Goal: Transaction & Acquisition: Purchase product/service

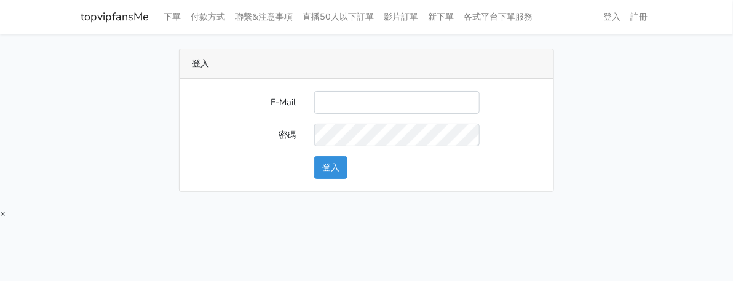
click at [368, 108] on input "E-Mail" at bounding box center [396, 102] width 165 height 23
type input "[EMAIL_ADDRESS][DOMAIN_NAME]"
click at [336, 170] on button "登入" at bounding box center [330, 167] width 33 height 23
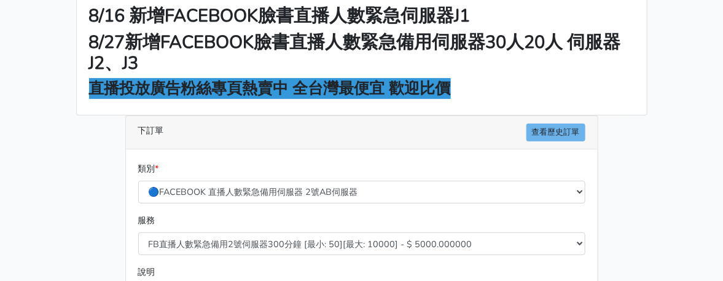
scroll to position [184, 0]
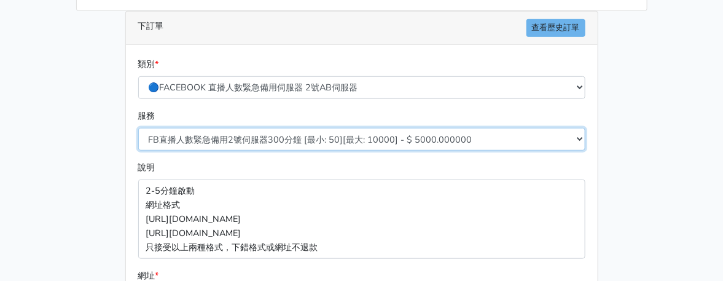
click at [362, 138] on select "FB直播人數緊急備用2號伺服器300分鐘 [最小: 50][最大: 10000] - $ 5000.000000 FB直播人數緊急備用2號伺服器60分鐘 [最…" at bounding box center [361, 139] width 447 height 23
select select "577"
click at [138, 128] on select "FB直播人數緊急備用2號伺服器300分鐘 [最小: 50][最大: 10000] - $ 5000.000000 FB直播人數緊急備用2號伺服器60分鐘 [最…" at bounding box center [361, 139] width 447 height 23
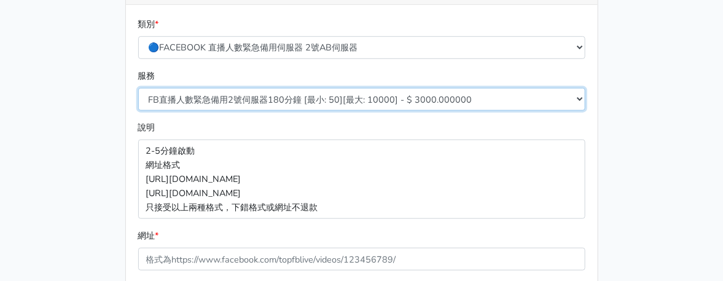
scroll to position [369, 0]
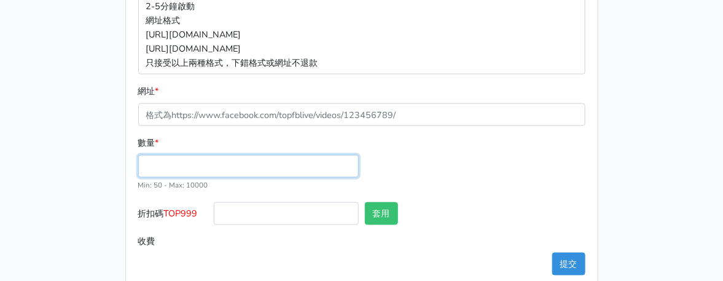
click at [185, 162] on input "數量 *" at bounding box center [248, 166] width 221 height 23
type input "50"
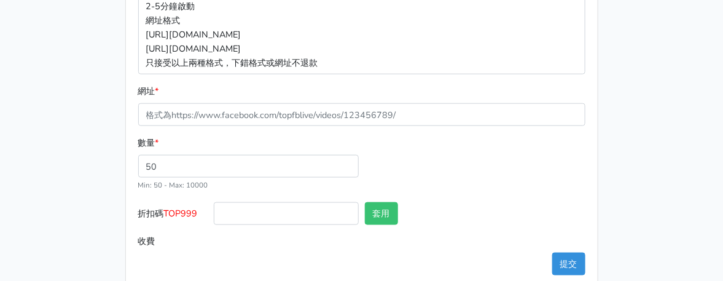
type input "150.000"
click at [177, 214] on span "TOP999" at bounding box center [181, 213] width 34 height 12
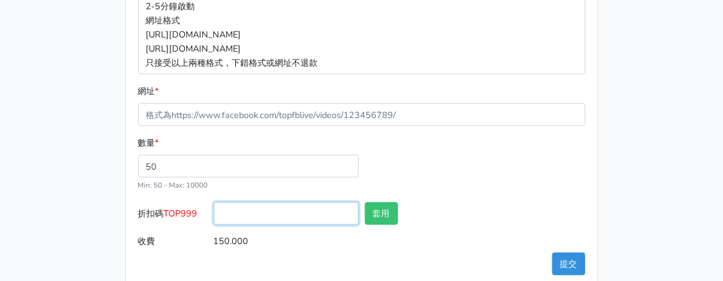
click at [214, 214] on input "折扣碼 TOP999" at bounding box center [286, 213] width 145 height 23
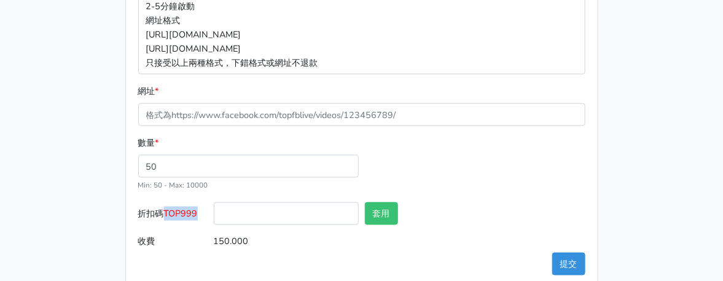
click at [177, 214] on span "TOP999" at bounding box center [181, 213] width 34 height 12
click at [214, 214] on input "折扣碼 TOP999" at bounding box center [286, 213] width 145 height 23
copy span "TOP999"
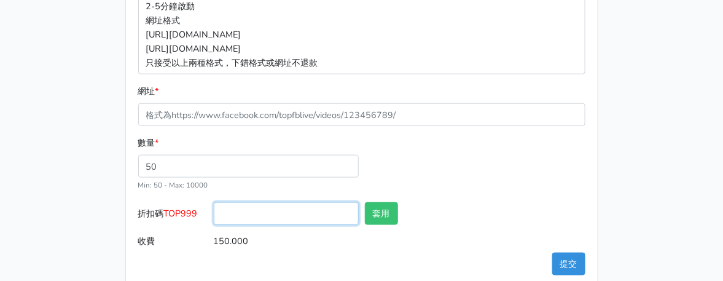
click at [265, 210] on input "折扣碼 TOP999" at bounding box center [286, 213] width 145 height 23
paste input "TOP999"
type input "TOP999"
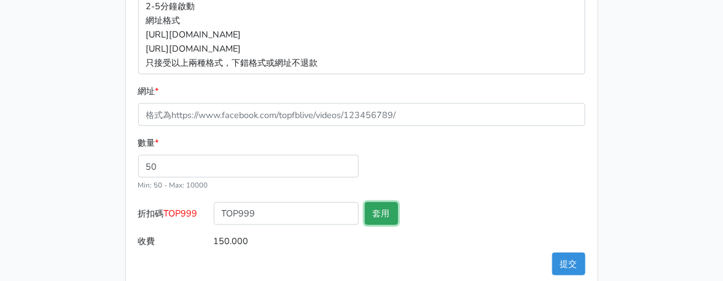
click at [392, 210] on button "套用" at bounding box center [381, 213] width 33 height 23
type input "套用失敗"
click at [474, 178] on div "數量 * 50 Min: 50 - Max: 10000" at bounding box center [362, 169] width 454 height 66
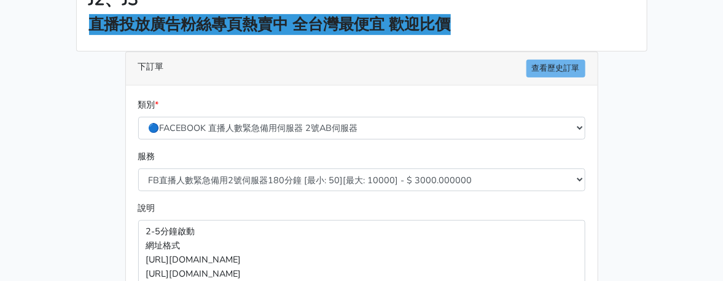
scroll to position [61, 0]
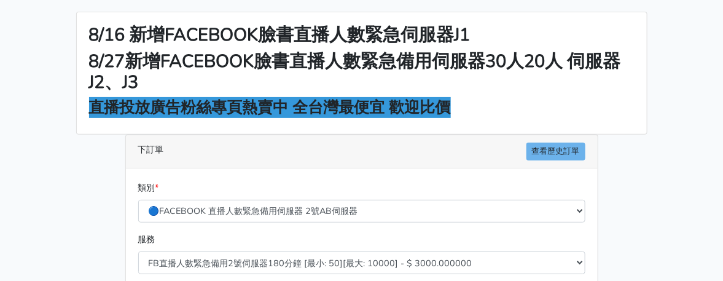
click at [627, 65] on h2 "8/27新增FACEBOOK臉書直播人數緊急備用伺服器30人20人 伺服器J2、J3" at bounding box center [362, 72] width 546 height 42
